Goal: Transaction & Acquisition: Purchase product/service

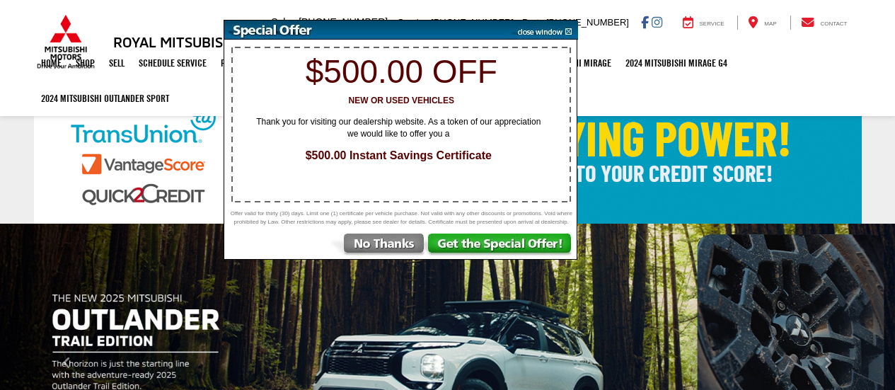
select select "Mitsubishi"
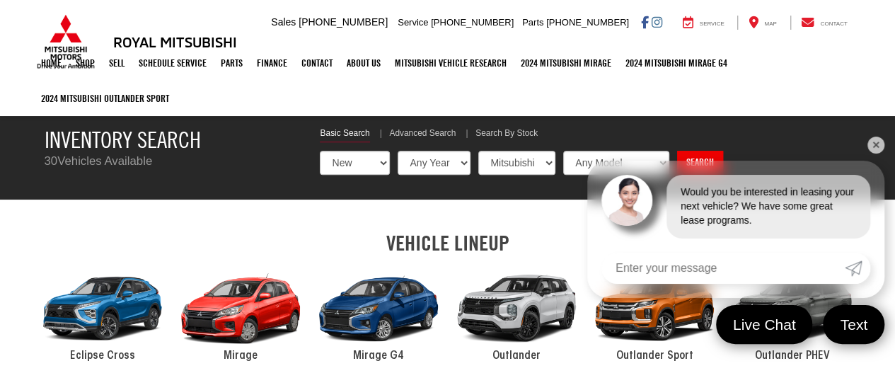
scroll to position [425, 0]
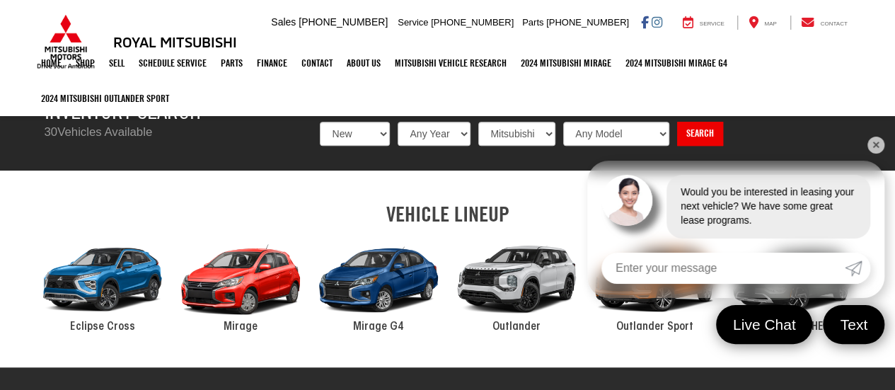
click at [510, 282] on div "2024 Mitsubishi Outlander" at bounding box center [517, 279] width 138 height 93
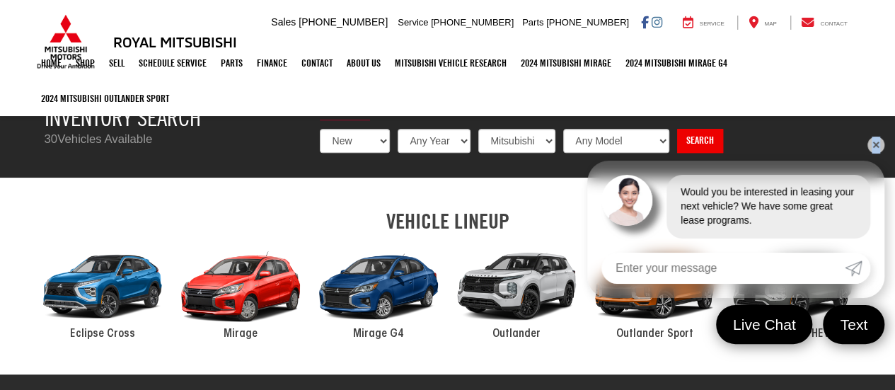
click at [876, 143] on link "✕" at bounding box center [876, 145] width 17 height 17
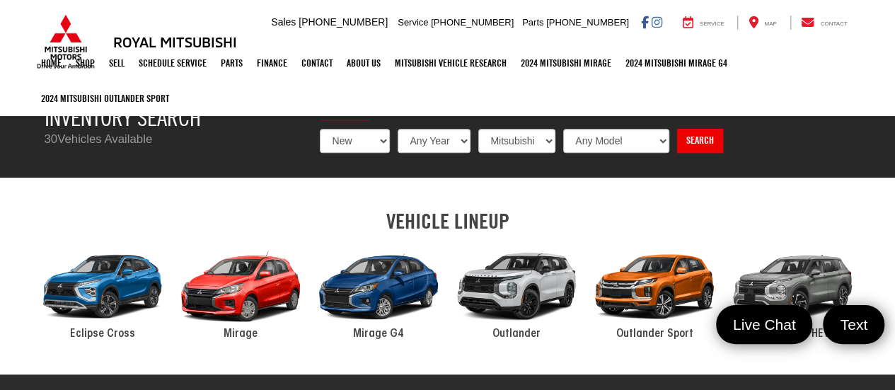
click at [515, 336] on span "Outlander" at bounding box center [517, 333] width 48 height 11
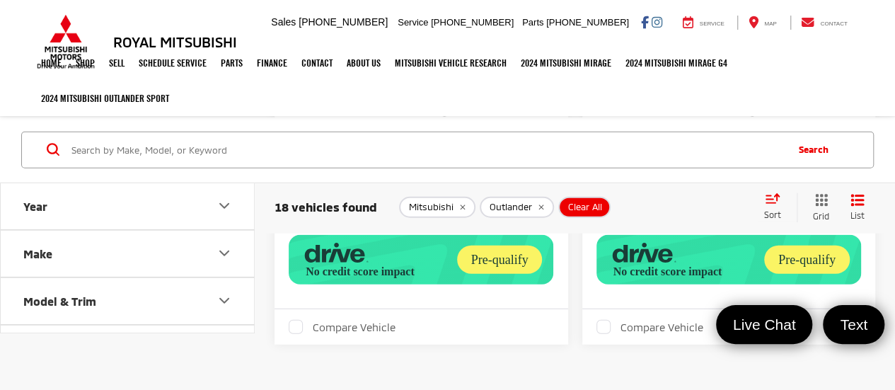
scroll to position [4496, 0]
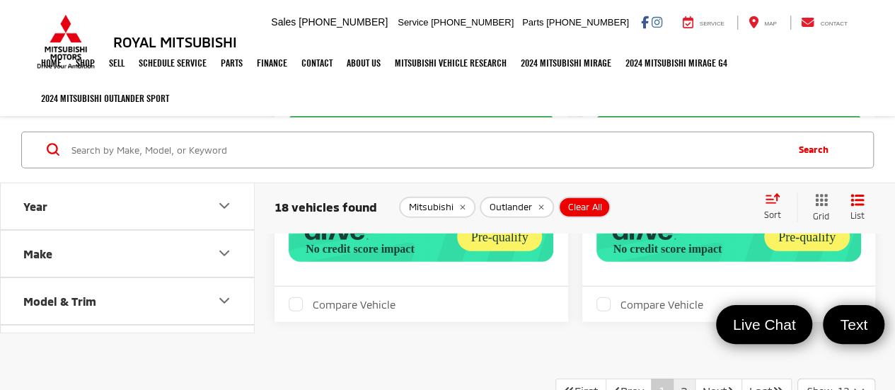
click at [673, 379] on link "2" at bounding box center [684, 391] width 23 height 25
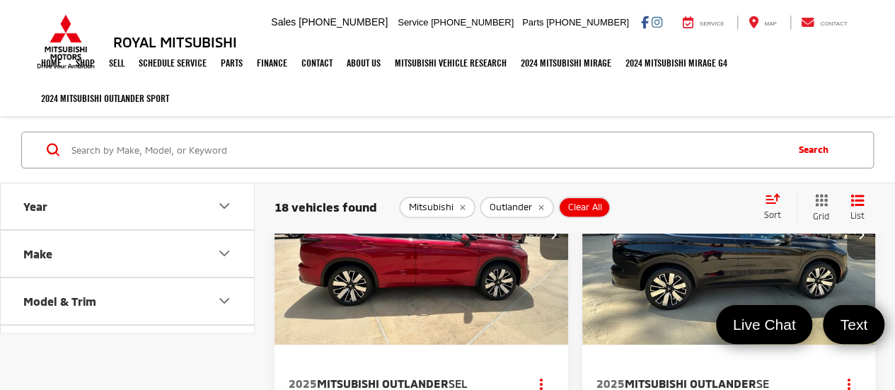
scroll to position [156, 0]
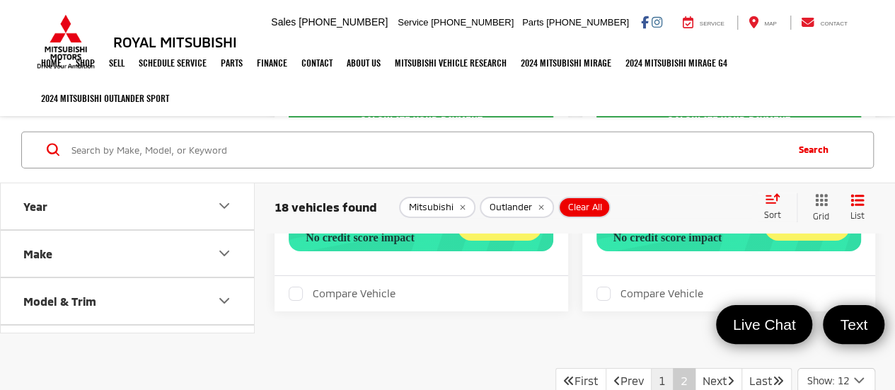
click at [657, 368] on link "1" at bounding box center [662, 380] width 23 height 25
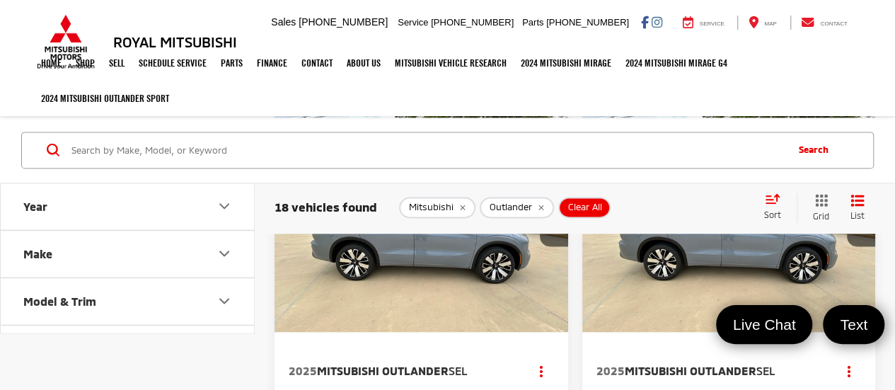
scroll to position [935, 0]
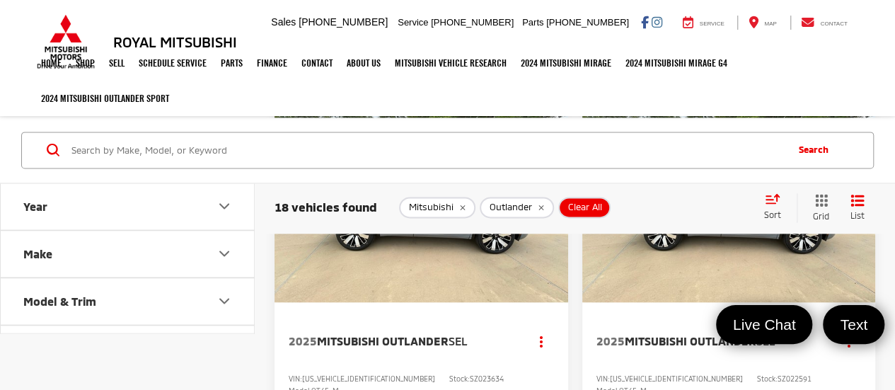
click at [650, 334] on span "Mitsubishi Outlander" at bounding box center [691, 340] width 132 height 13
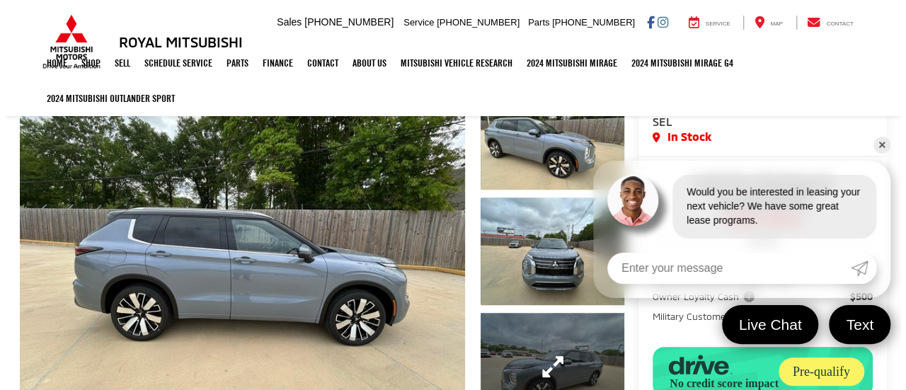
scroll to position [142, 0]
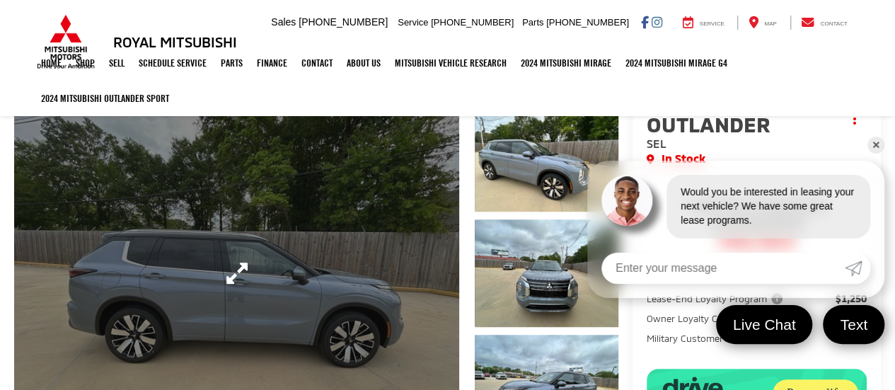
click at [210, 270] on link "Expand Photo 0" at bounding box center [236, 273] width 445 height 339
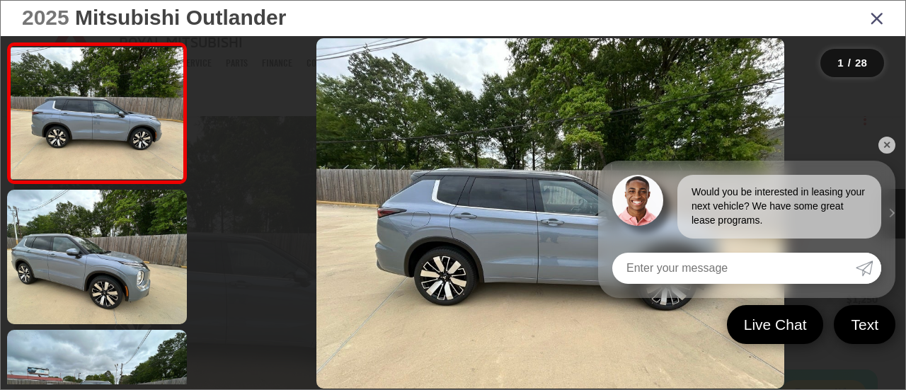
click at [885, 144] on link "✕" at bounding box center [886, 145] width 17 height 17
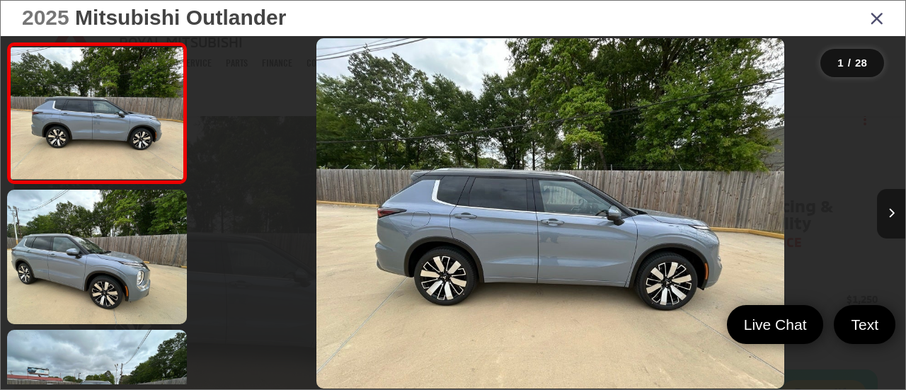
click at [895, 210] on button "Next image" at bounding box center [891, 214] width 28 height 50
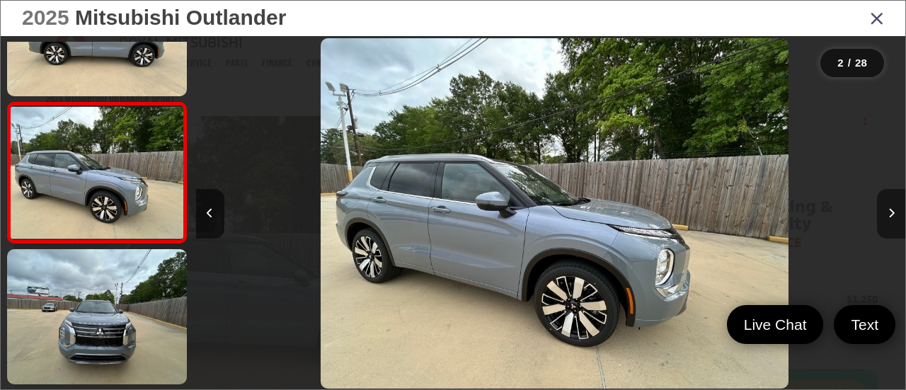
scroll to position [0, 709]
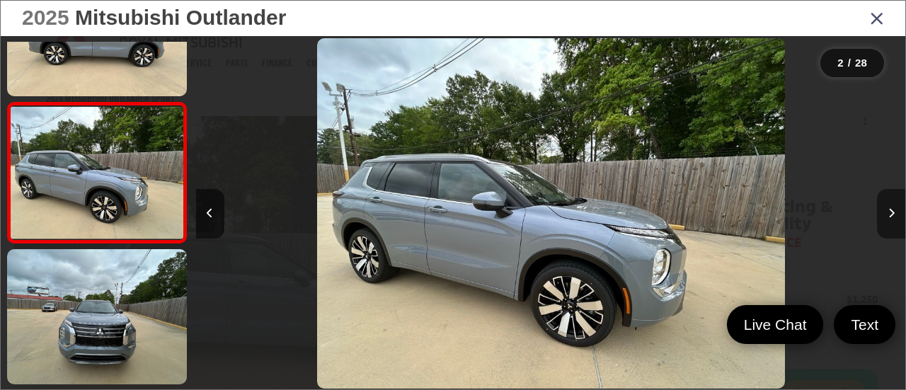
click at [895, 210] on button "Next image" at bounding box center [891, 214] width 28 height 50
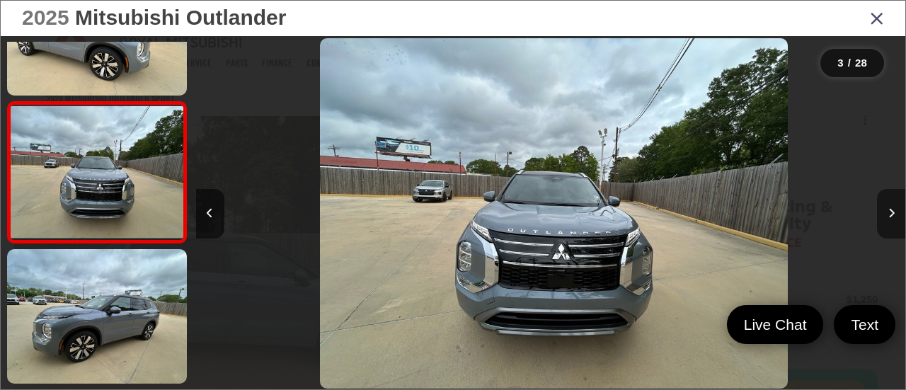
scroll to position [0, 1420]
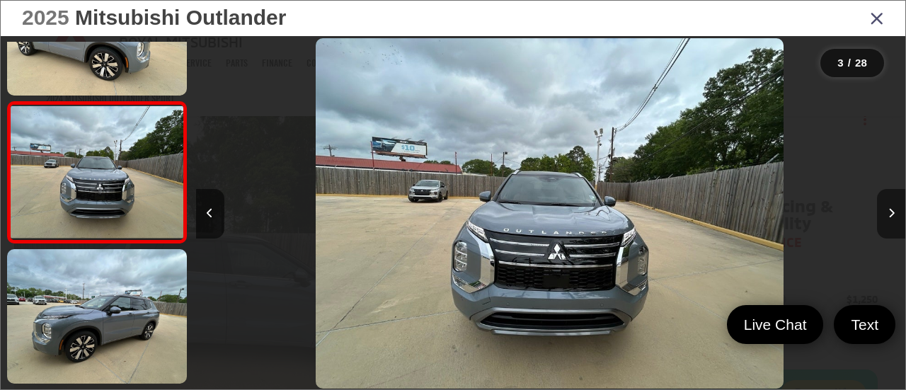
click at [895, 210] on button "Next image" at bounding box center [891, 214] width 28 height 50
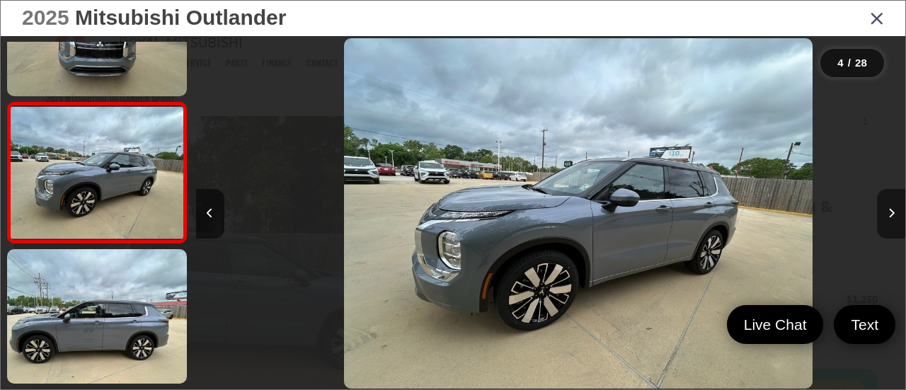
scroll to position [0, 2129]
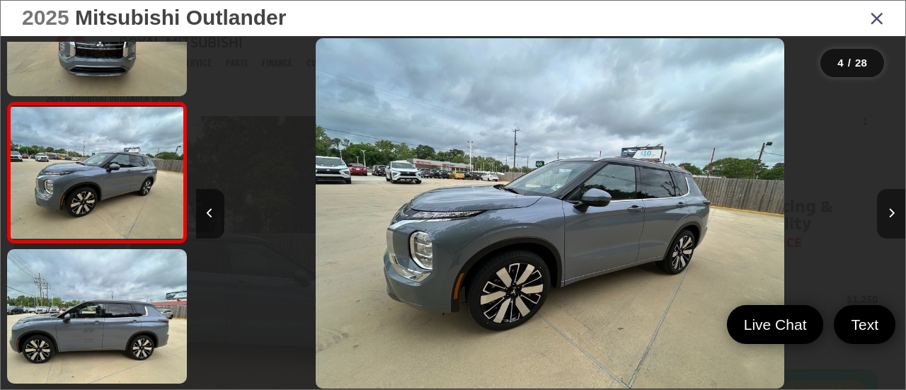
click at [895, 210] on button "Next image" at bounding box center [891, 214] width 28 height 50
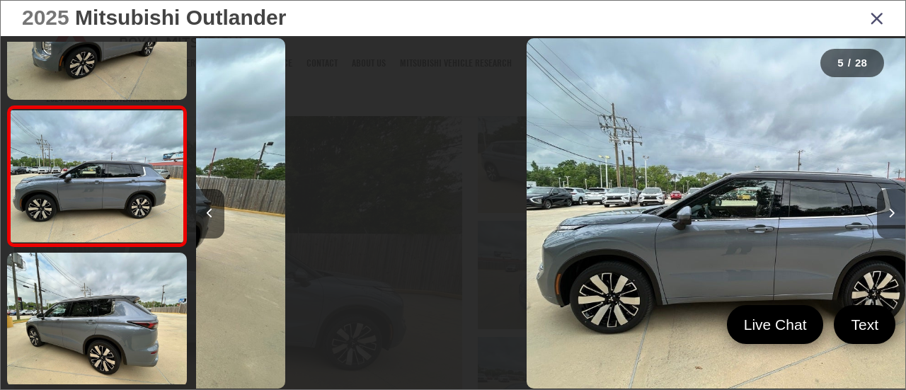
scroll to position [502, 0]
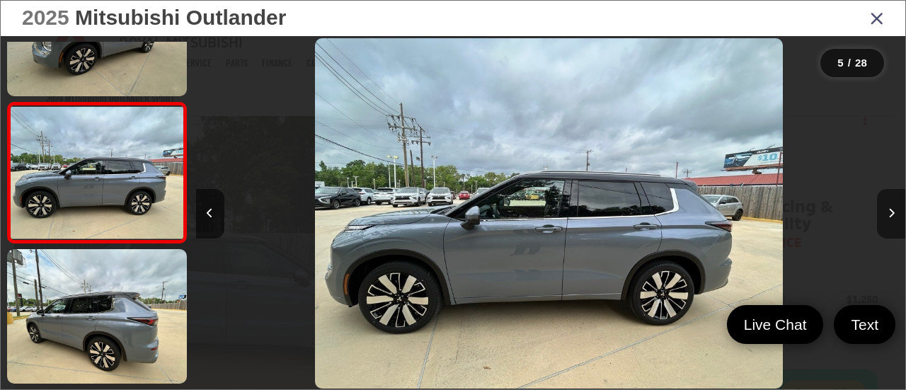
click at [895, 210] on button "Next image" at bounding box center [891, 214] width 28 height 50
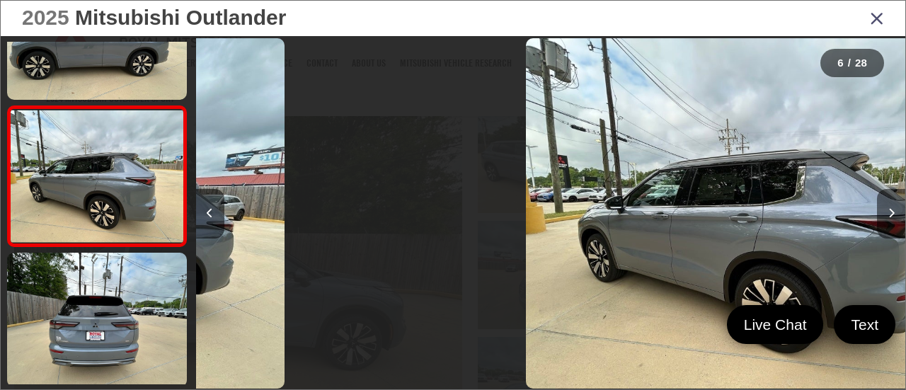
scroll to position [642, 0]
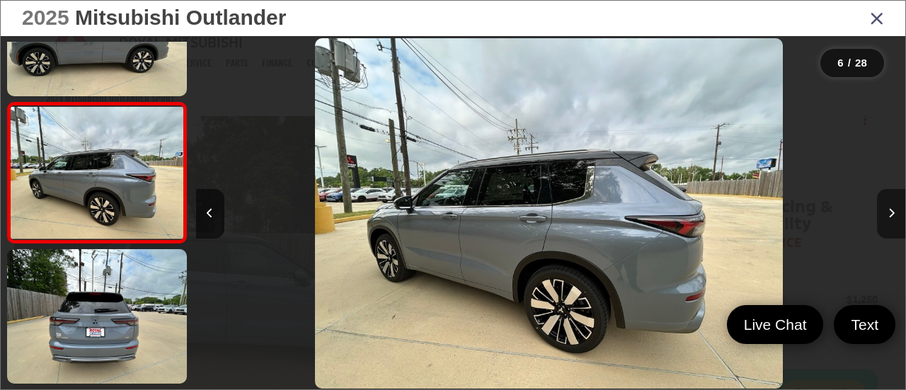
click at [895, 210] on button "Next image" at bounding box center [891, 214] width 28 height 50
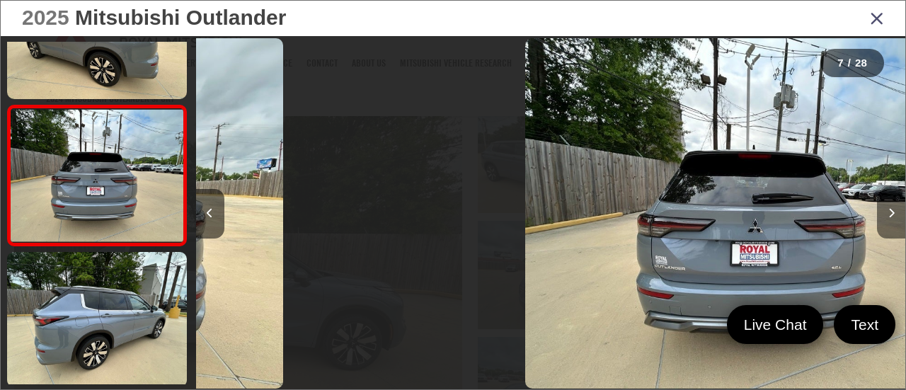
scroll to position [783, 0]
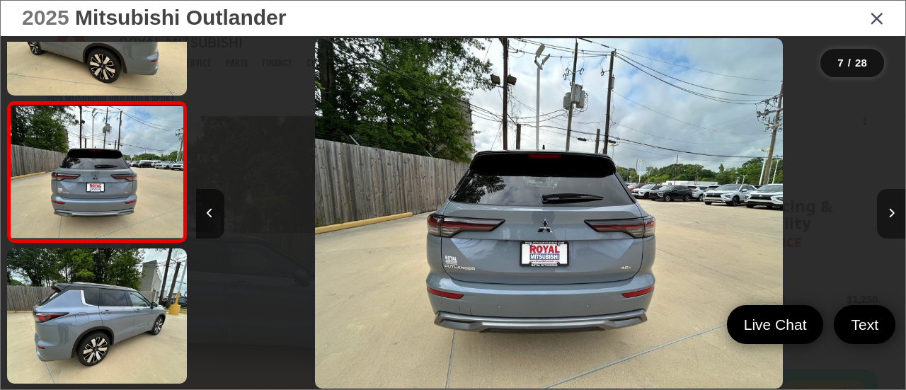
click at [895, 210] on button "Next image" at bounding box center [891, 214] width 28 height 50
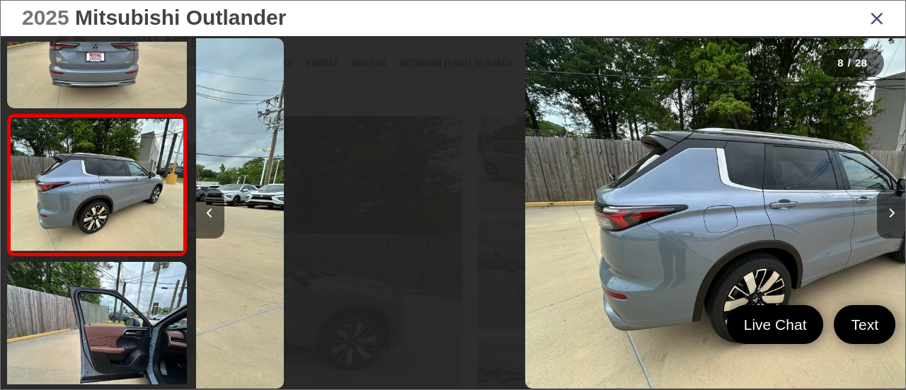
scroll to position [923, 0]
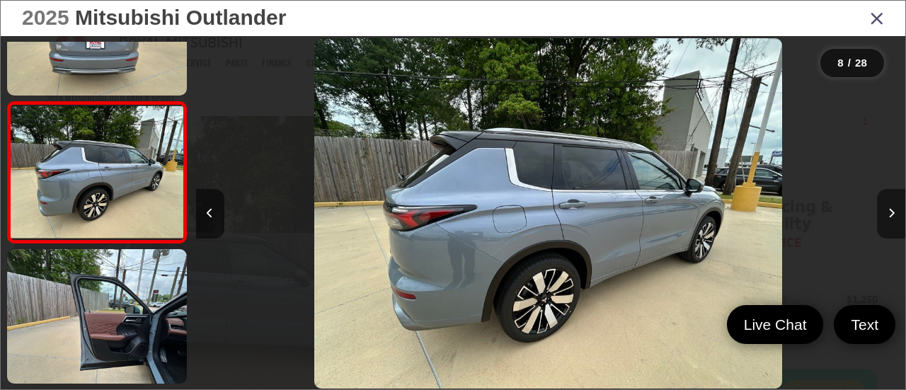
click at [895, 210] on button "Next image" at bounding box center [891, 214] width 28 height 50
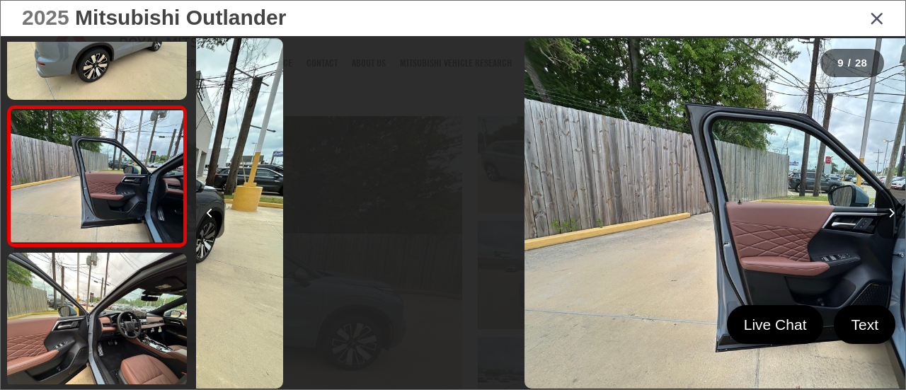
scroll to position [0, 0]
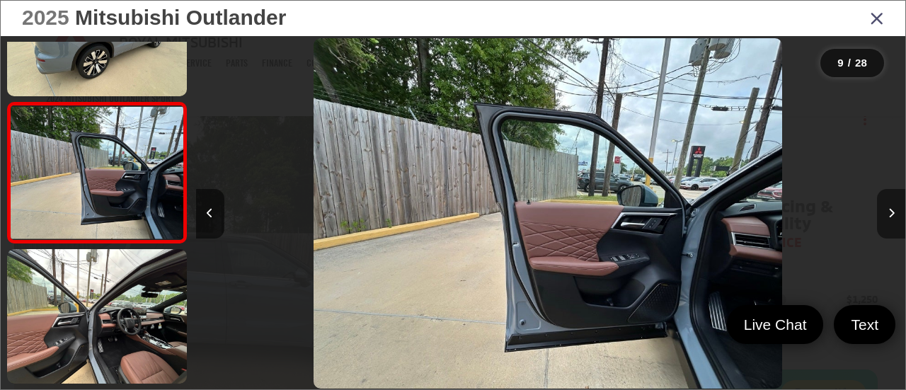
click at [895, 210] on button "Next image" at bounding box center [891, 214] width 28 height 50
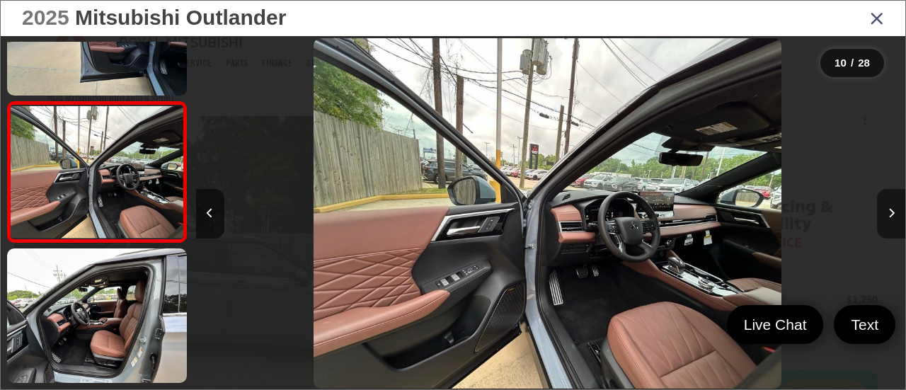
click at [895, 210] on button "Next image" at bounding box center [891, 214] width 28 height 50
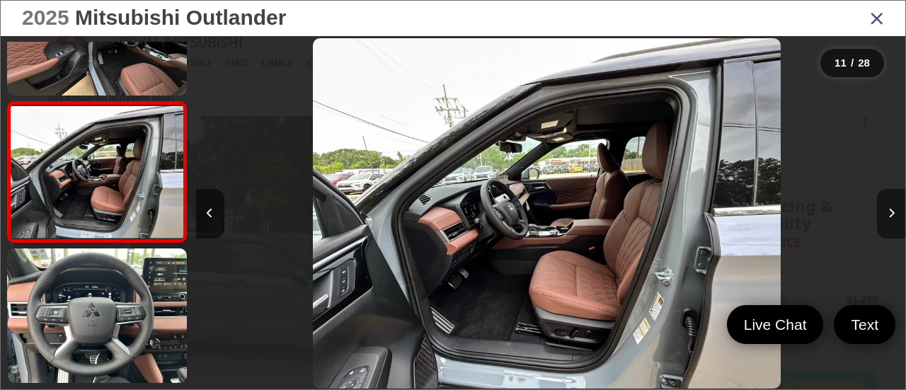
click at [895, 210] on button "Next image" at bounding box center [891, 214] width 28 height 50
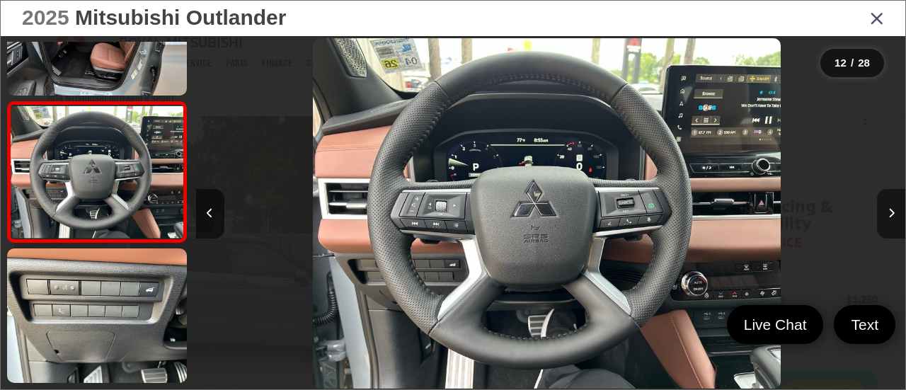
click at [895, 210] on button "Next image" at bounding box center [891, 214] width 28 height 50
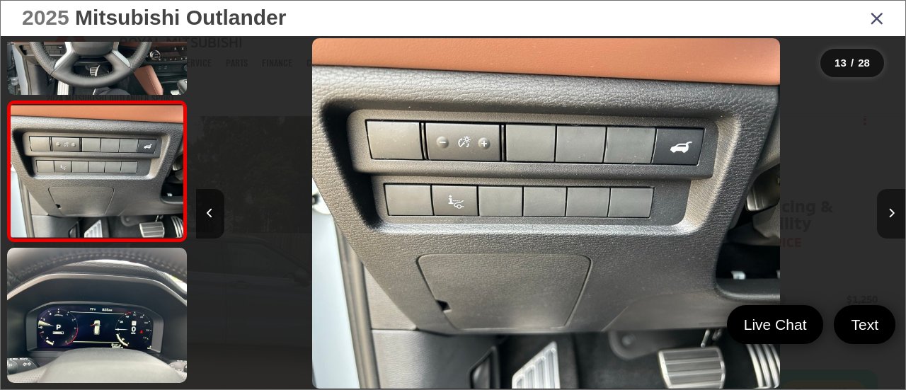
click at [895, 210] on button "Next image" at bounding box center [891, 214] width 28 height 50
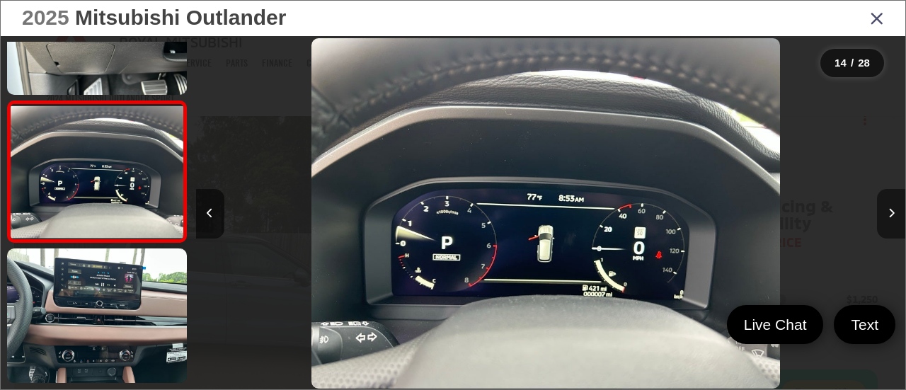
click at [895, 210] on button "Next image" at bounding box center [891, 214] width 28 height 50
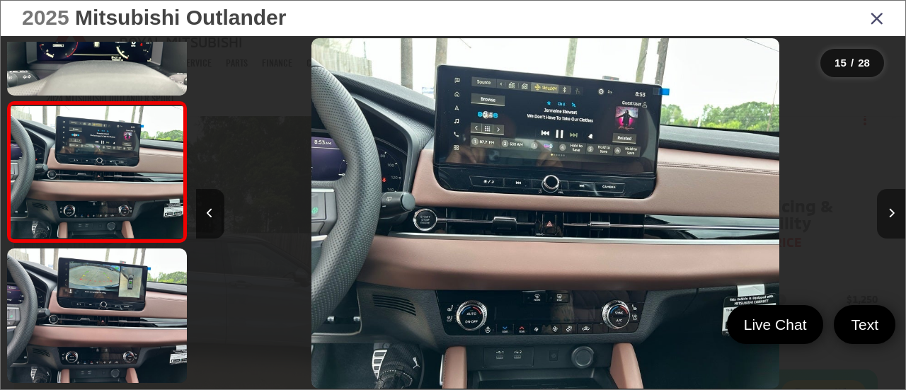
click at [895, 210] on button "Next image" at bounding box center [891, 214] width 28 height 50
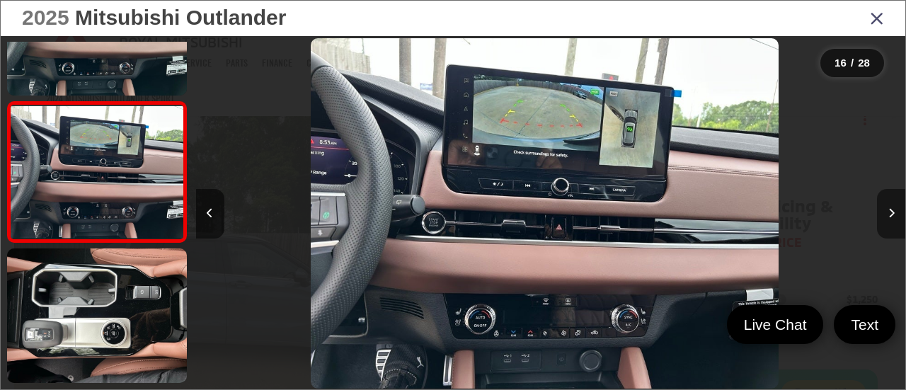
click at [895, 210] on button "Next image" at bounding box center [891, 214] width 28 height 50
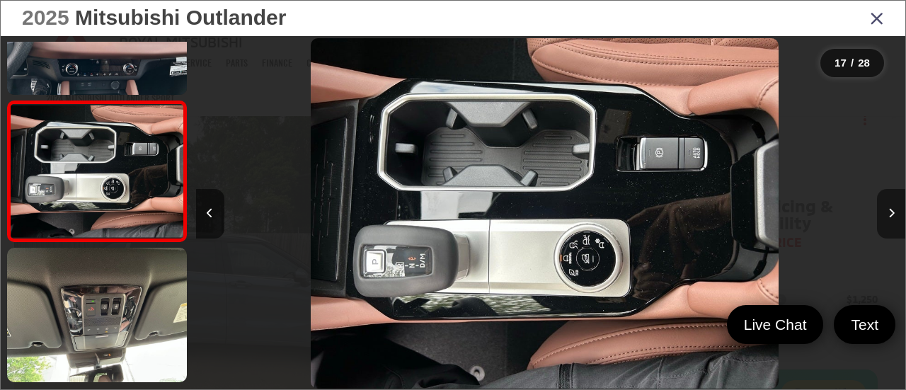
click at [895, 210] on button "Next image" at bounding box center [891, 214] width 28 height 50
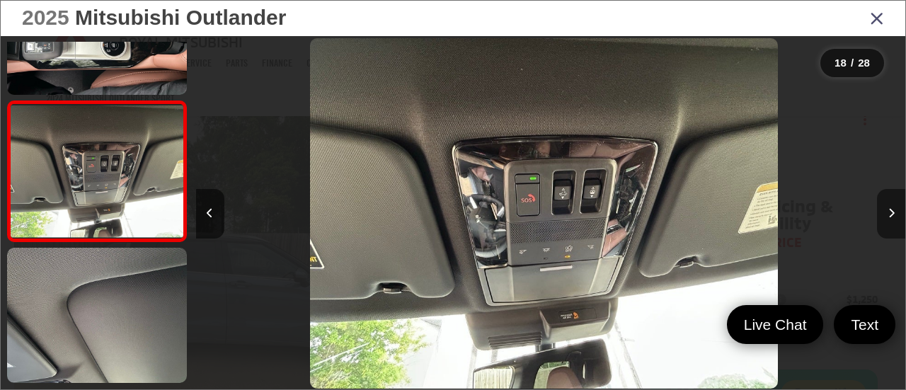
click at [895, 210] on button "Next image" at bounding box center [891, 214] width 28 height 50
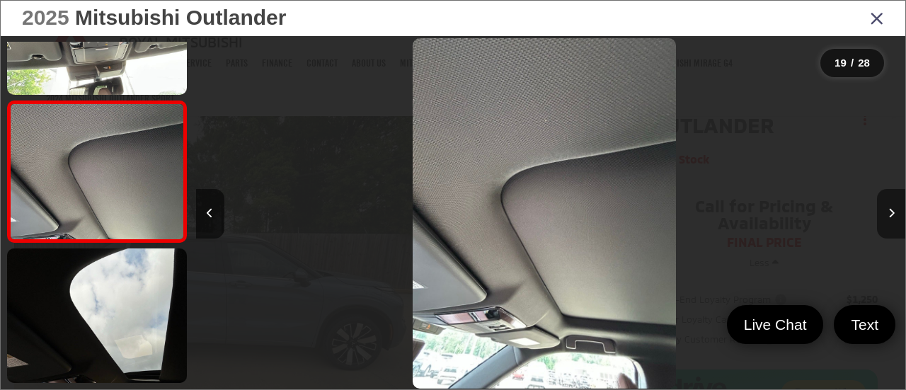
click at [895, 210] on button "Next image" at bounding box center [891, 214] width 28 height 50
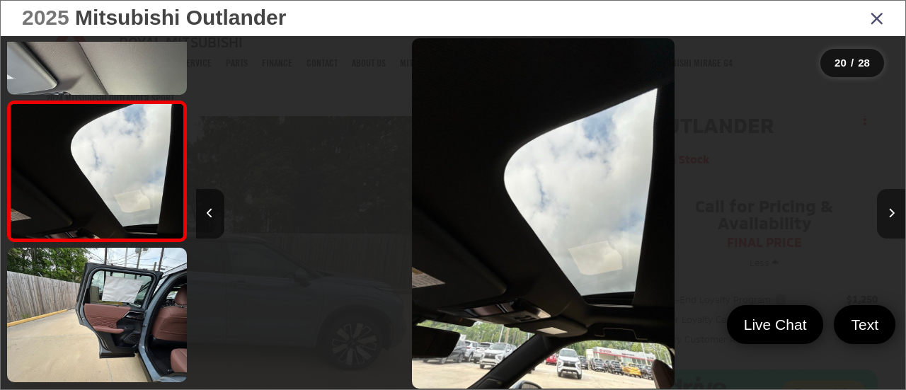
click at [895, 210] on button "Next image" at bounding box center [891, 214] width 28 height 50
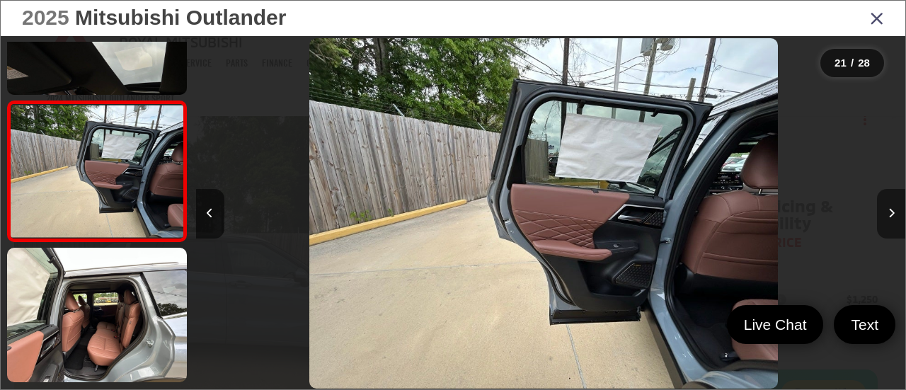
click at [895, 210] on button "Next image" at bounding box center [891, 214] width 28 height 50
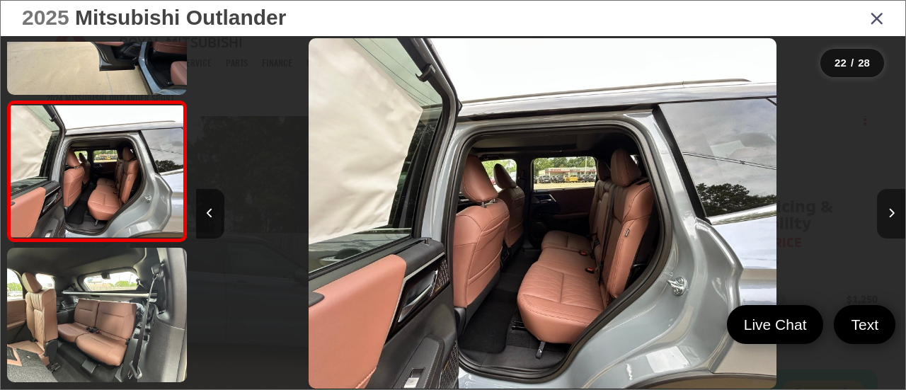
click at [895, 210] on button "Next image" at bounding box center [891, 214] width 28 height 50
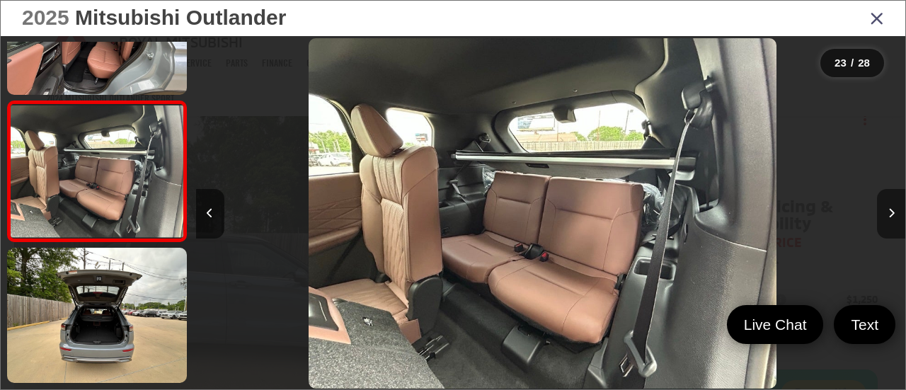
click at [895, 210] on button "Next image" at bounding box center [891, 214] width 28 height 50
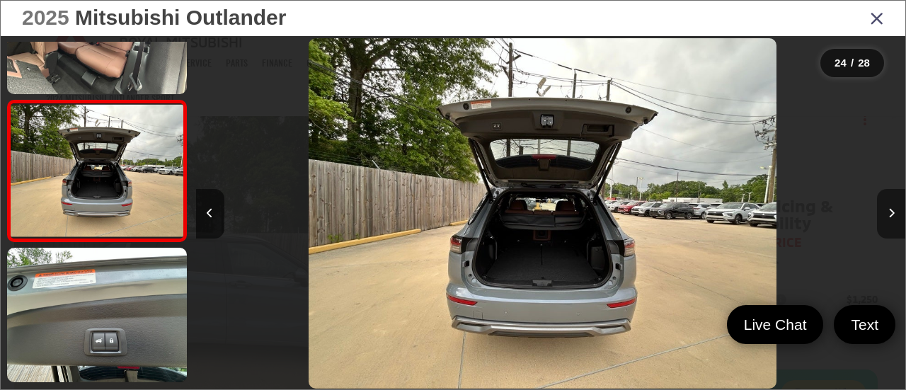
click at [895, 210] on button "Next image" at bounding box center [891, 214] width 28 height 50
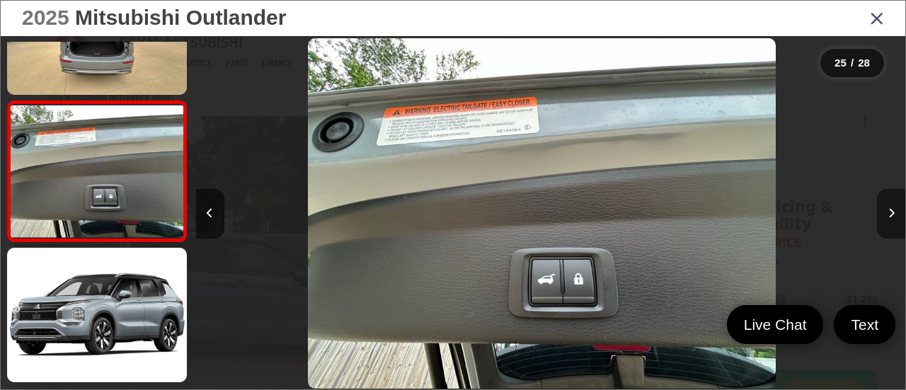
click at [895, 210] on button "Next image" at bounding box center [891, 214] width 28 height 50
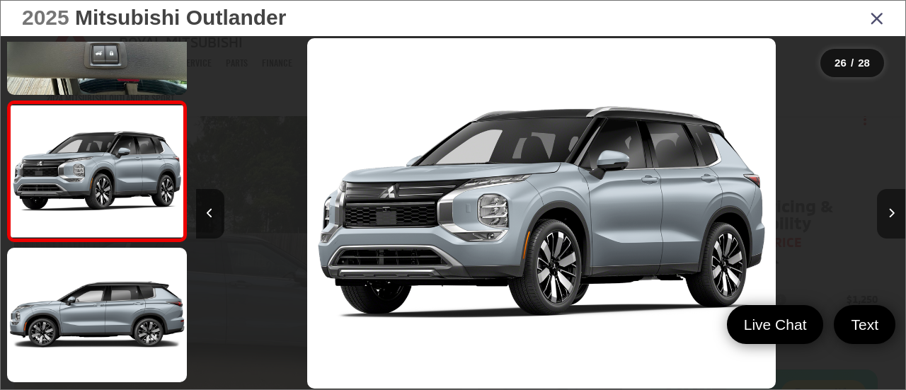
click at [895, 210] on button "Next image" at bounding box center [891, 214] width 28 height 50
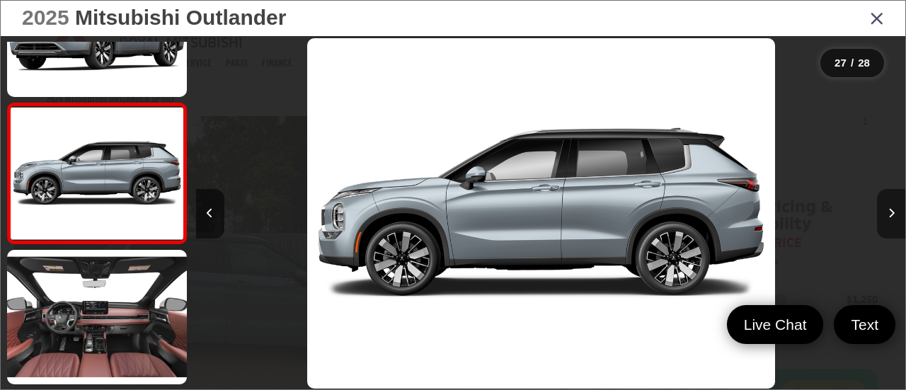
click at [895, 210] on button "Next image" at bounding box center [891, 214] width 28 height 50
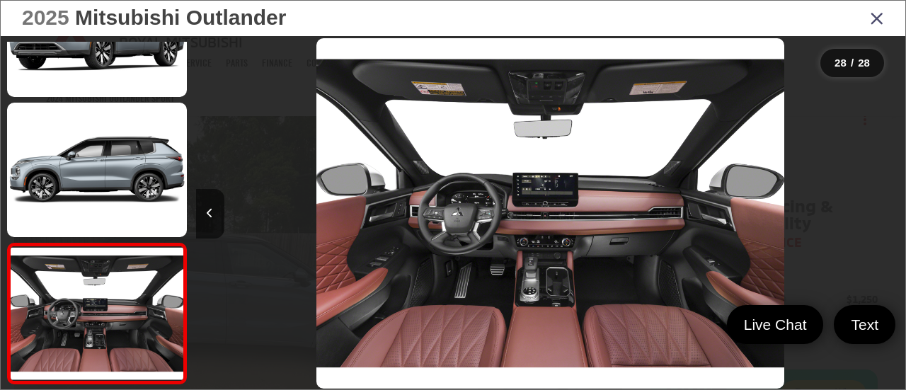
click at [895, 210] on div at bounding box center [817, 213] width 178 height 355
click at [881, 24] on icon "Close gallery" at bounding box center [877, 17] width 14 height 18
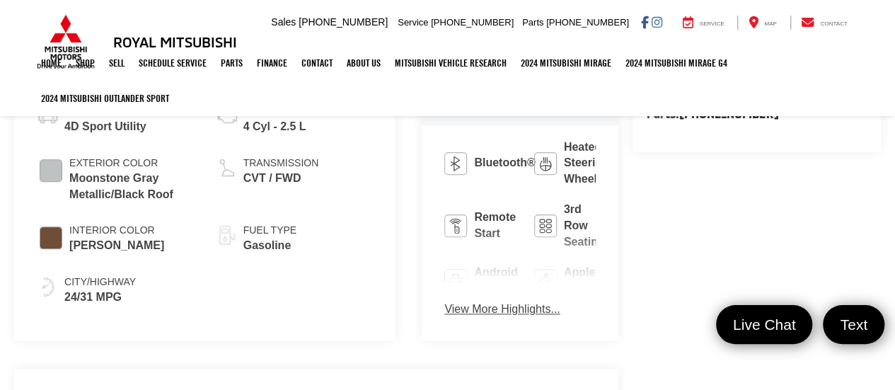
click at [445, 302] on button "View More Highlights..." at bounding box center [502, 310] width 115 height 16
